Goal: Transaction & Acquisition: Purchase product/service

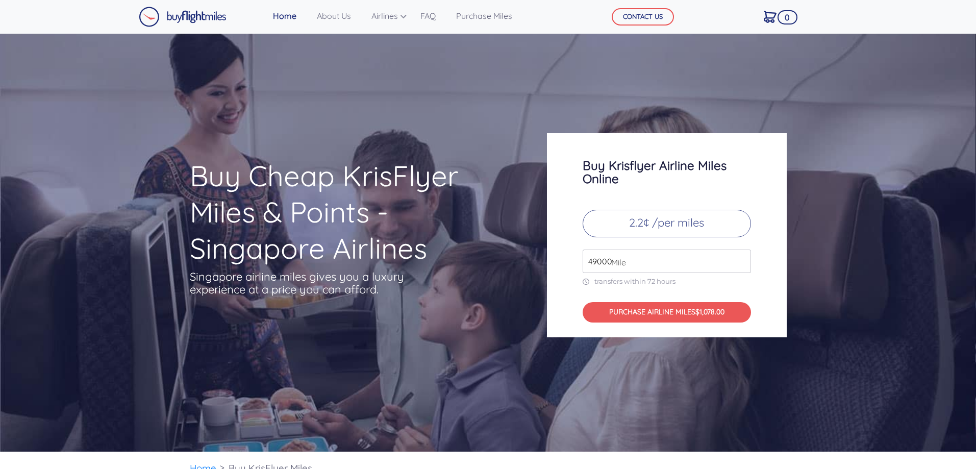
click at [646, 263] on input "49000" at bounding box center [667, 261] width 168 height 23
type input "4"
type input "400000"
click at [708, 285] on p "transfers within 72 hours" at bounding box center [667, 281] width 168 height 9
click at [687, 310] on button "PURCHASE AIRLINE MILES $8800.00" at bounding box center [667, 312] width 168 height 21
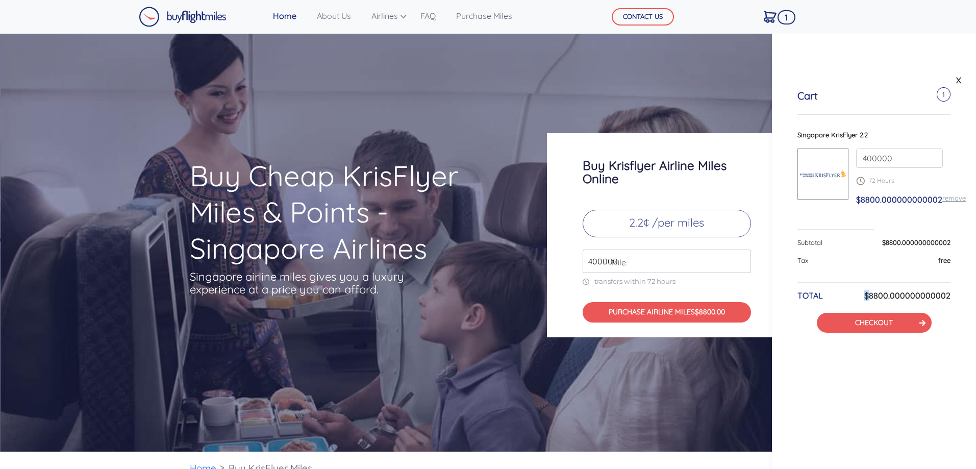
drag, startPoint x: 874, startPoint y: 299, endPoint x: 860, endPoint y: 299, distance: 13.8
click at [860, 299] on div "TOTAL $8800.000000000002" at bounding box center [874, 302] width 153 height 22
click at [859, 298] on div "TOTAL $8800.000000000002" at bounding box center [874, 302] width 153 height 22
click at [856, 202] on div "400000 72 Hours $8800.000000000002 remove" at bounding box center [900, 180] width 102 height 65
drag, startPoint x: 842, startPoint y: 254, endPoint x: 840, endPoint y: 260, distance: 6.2
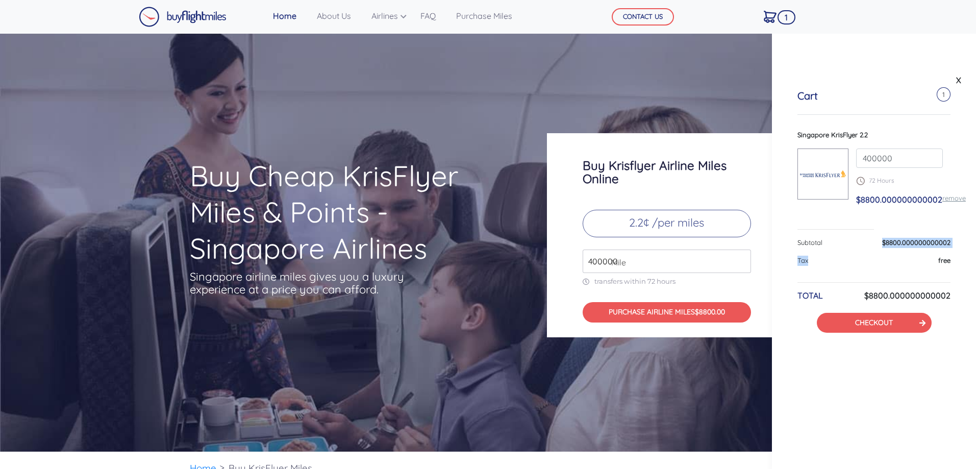
click at [840, 260] on div "Subtotal $8800.000000000002 Tax free TOTAL $8800.000000000002 CHECKOUT" at bounding box center [874, 285] width 153 height 95
click at [840, 260] on div "Tax free" at bounding box center [874, 265] width 153 height 18
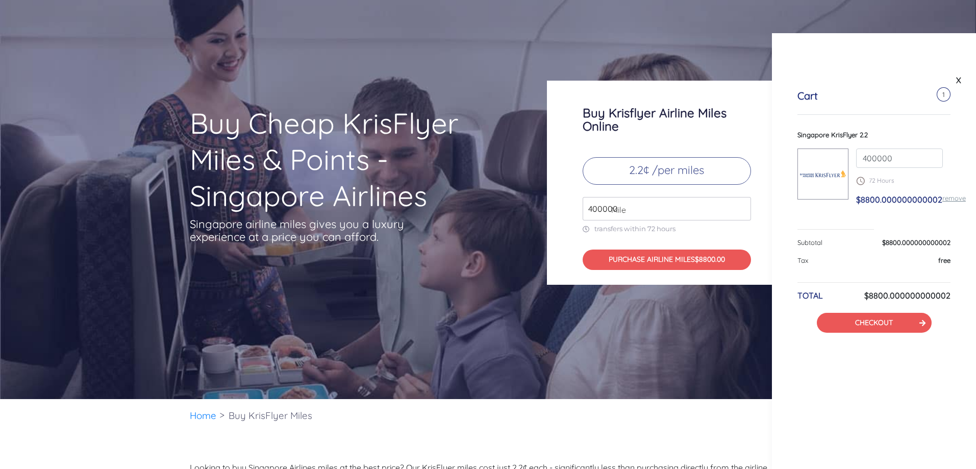
scroll to position [51, 0]
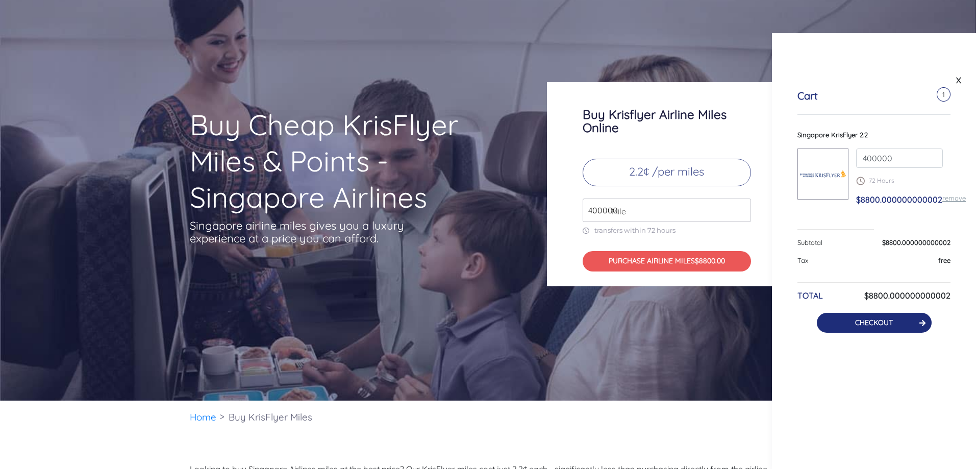
click at [906, 321] on button "CHECKOUT" at bounding box center [874, 323] width 115 height 20
click at [879, 320] on link "CHECKOUT" at bounding box center [874, 322] width 38 height 9
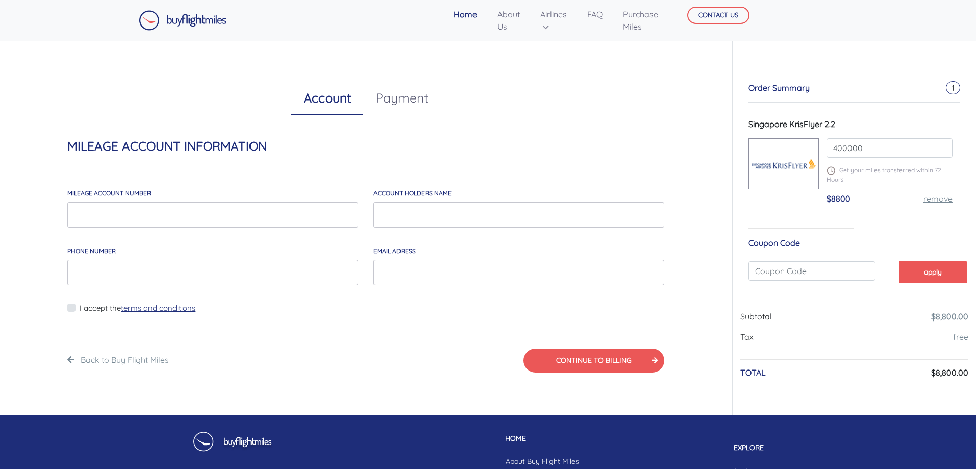
click at [374, 101] on link "Payment" at bounding box center [401, 98] width 77 height 33
click at [334, 103] on link "Account" at bounding box center [327, 98] width 72 height 33
click at [632, 31] on link "Purchase Miles" at bounding box center [640, 20] width 43 height 33
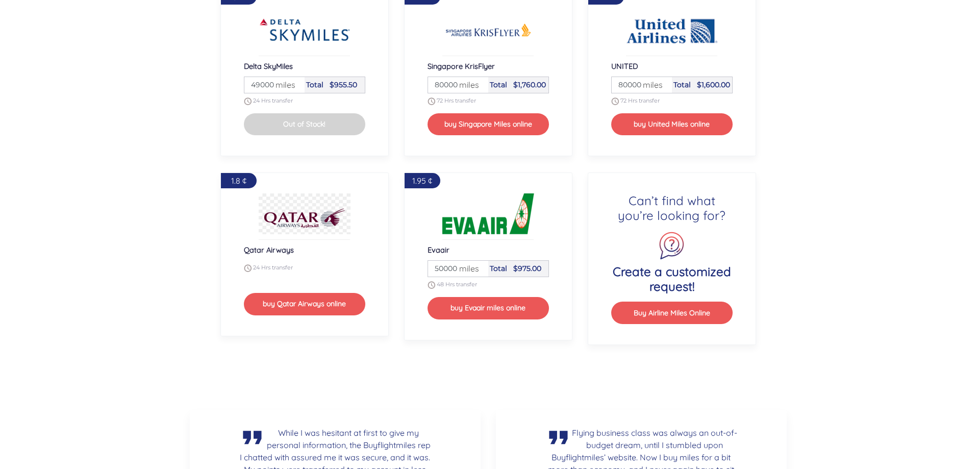
scroll to position [1380, 0]
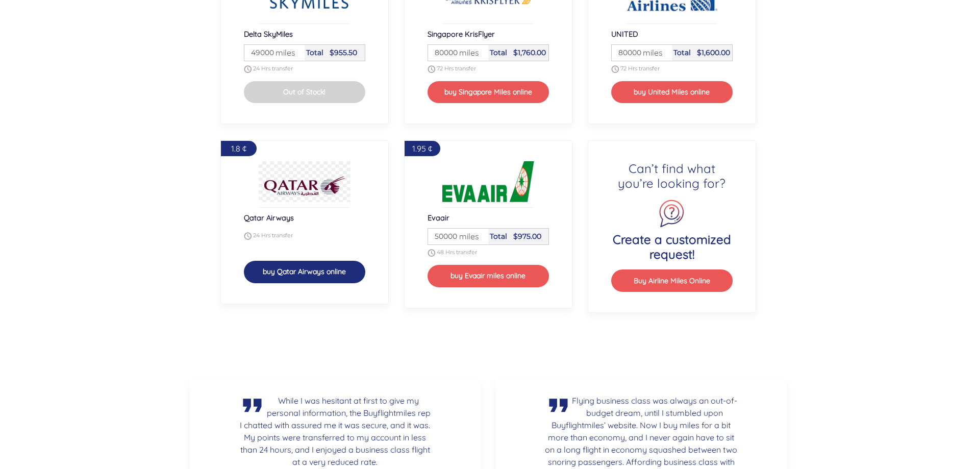
click at [295, 279] on button "buy Qatar Airways online" at bounding box center [304, 272] width 121 height 22
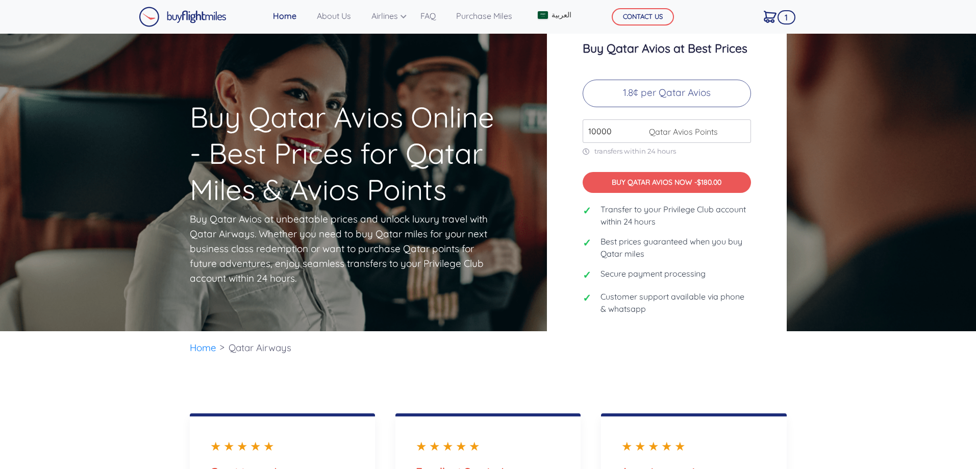
click at [630, 138] on input "10000" at bounding box center [667, 130] width 168 height 23
type input "1"
type input "4"
type input "540000"
click at [775, 219] on div "Buy Qatar Avios at Best Prices 1.8¢ per Qatar Avios 540000 Qatar Avios Points t…" at bounding box center [667, 182] width 240 height 332
